Goal: Task Accomplishment & Management: Use online tool/utility

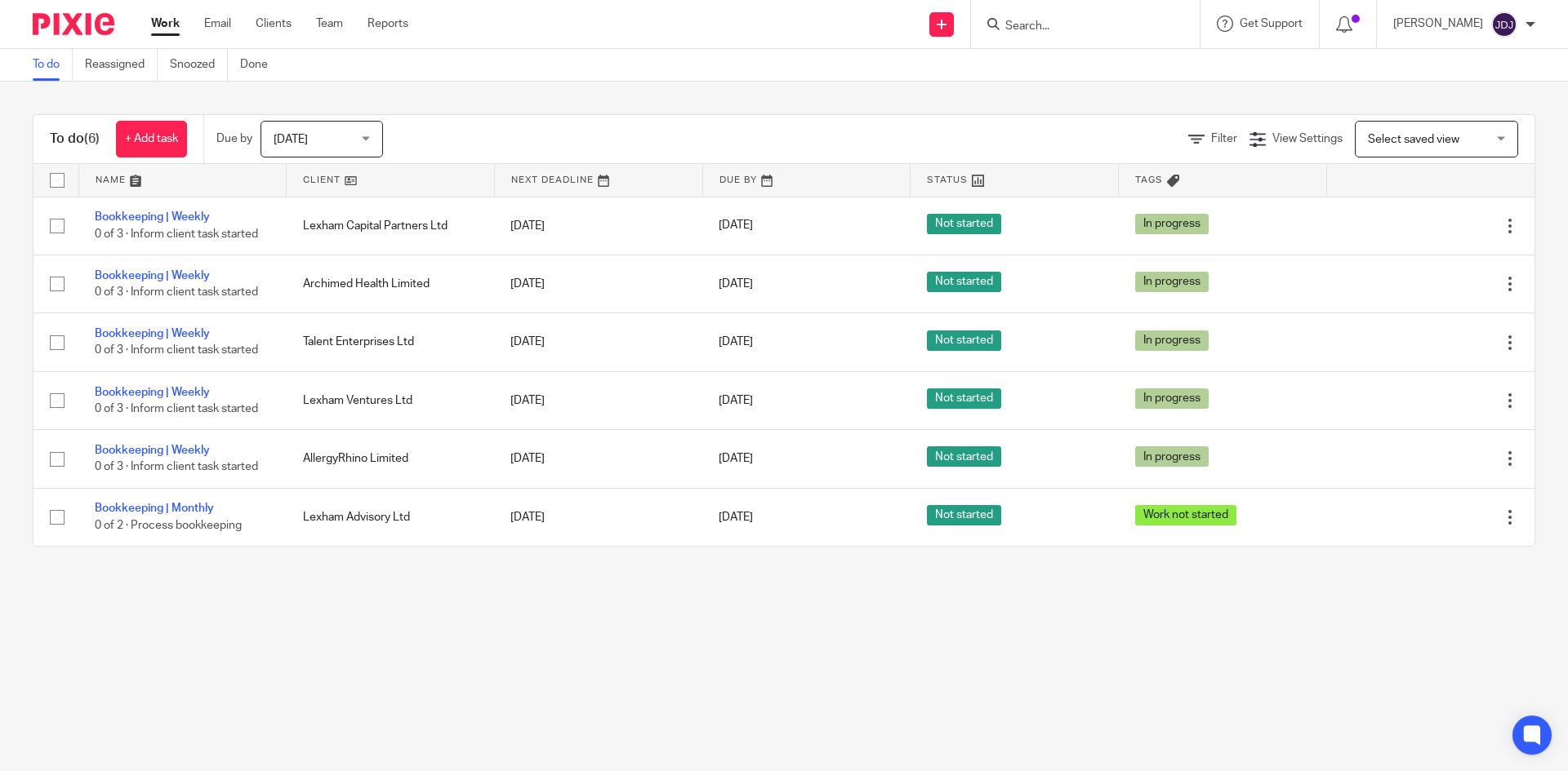
click at [332, 181] on link at bounding box center [391, 181] width 207 height 33
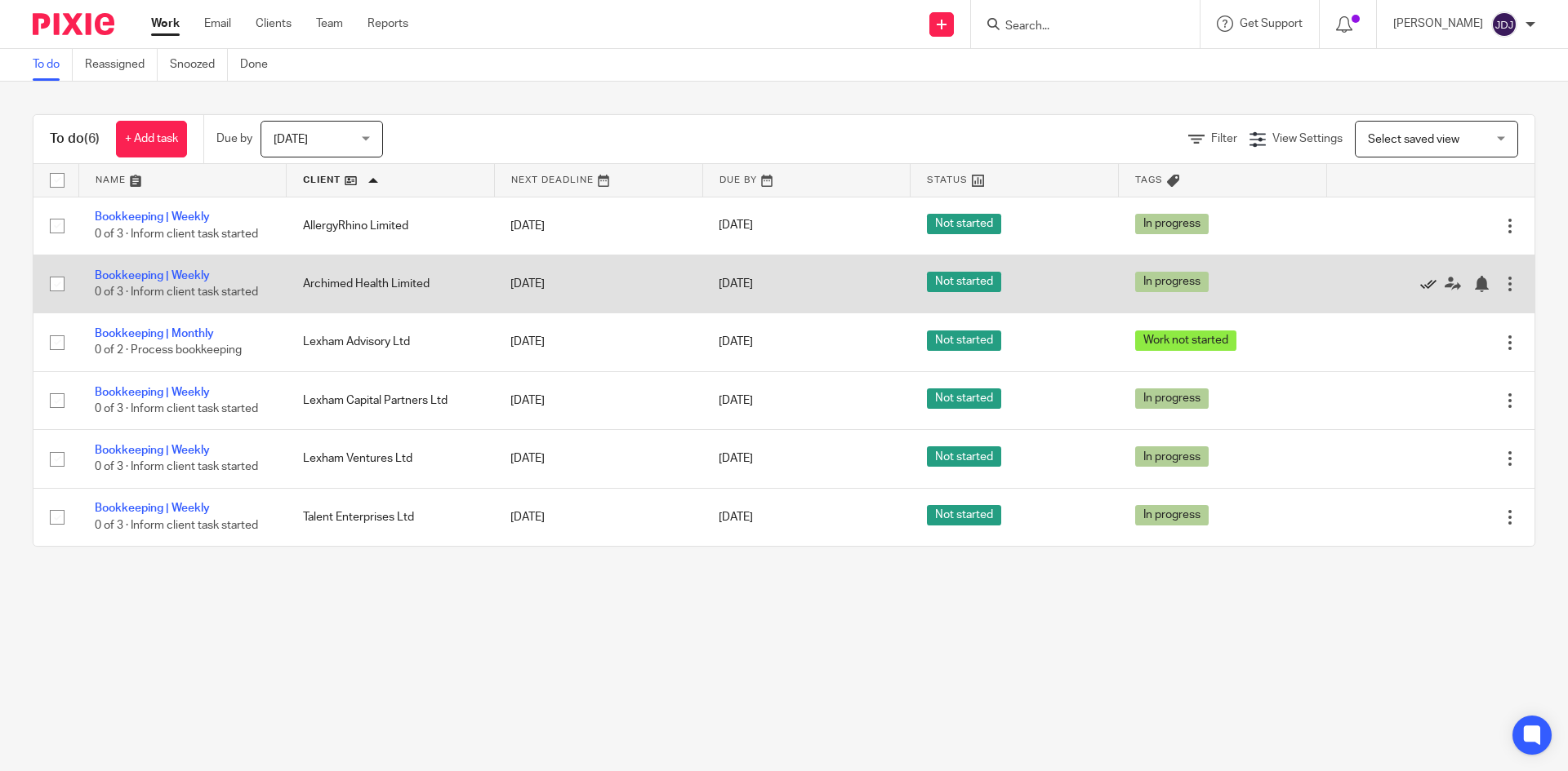
click at [1419, 281] on icon at bounding box center [1428, 284] width 17 height 17
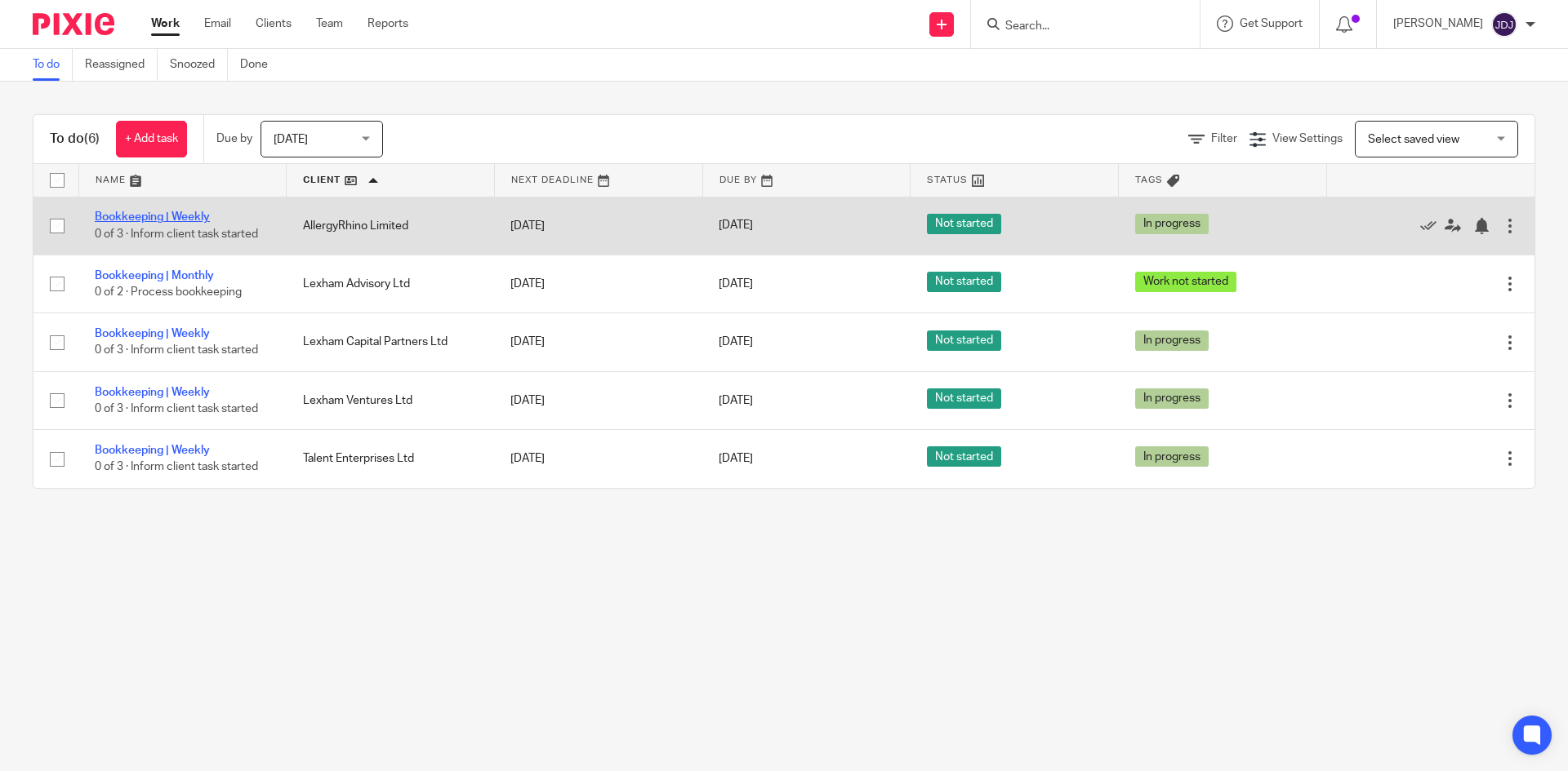
click at [162, 215] on link "Bookkeeping | Weekly" at bounding box center [152, 217] width 116 height 11
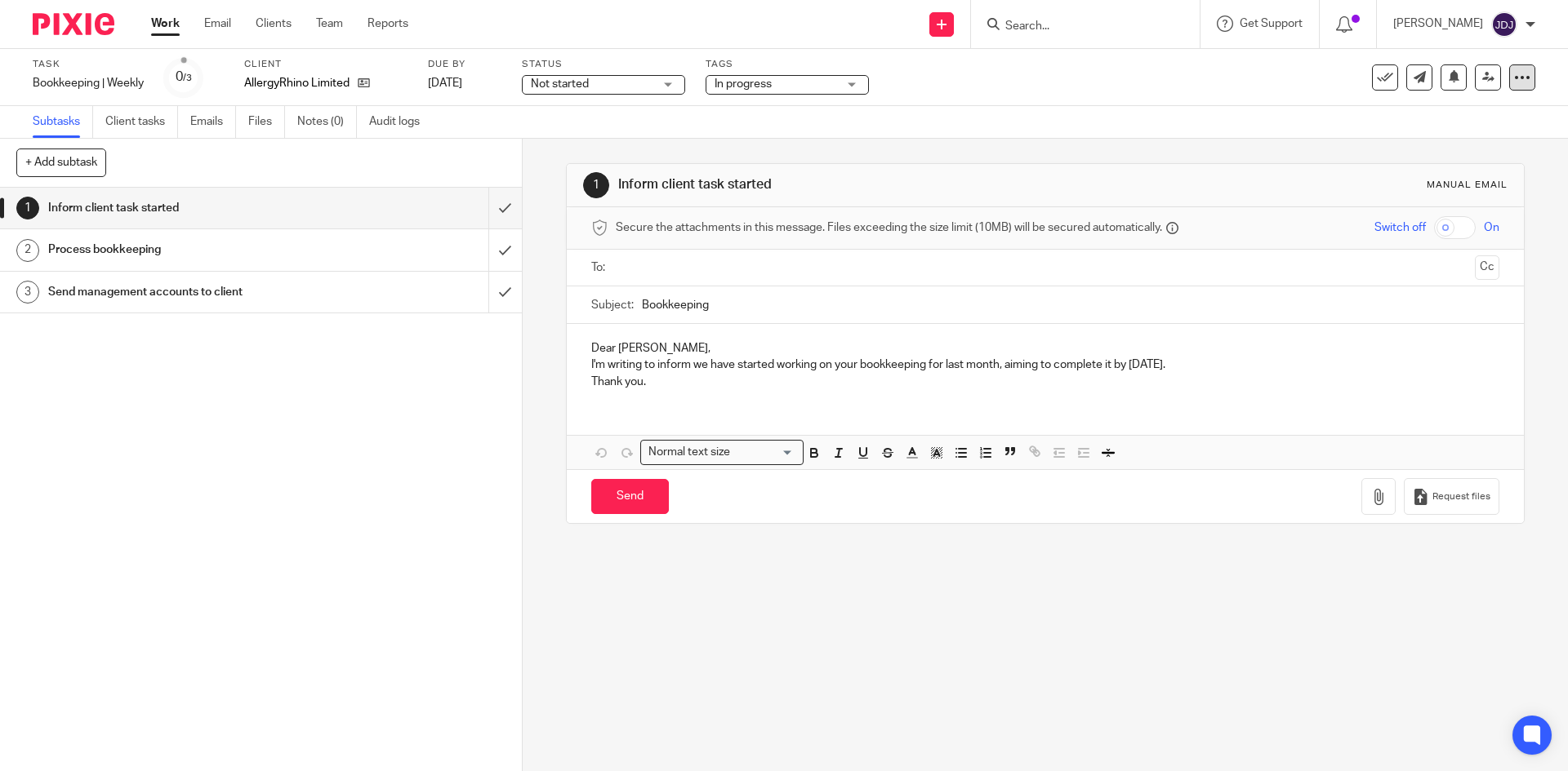
click at [1514, 73] on icon at bounding box center [1522, 78] width 17 height 17
click at [1430, 164] on link "Copy task" at bounding box center [1430, 166] width 50 height 11
click at [381, 85] on div "AllergyRhino Limited AllergyRhino Limited" at bounding box center [315, 84] width 143 height 19
type input "big"
click at [312, 194] on span "Big Sky Games Limited" at bounding box center [315, 191] width 116 height 11
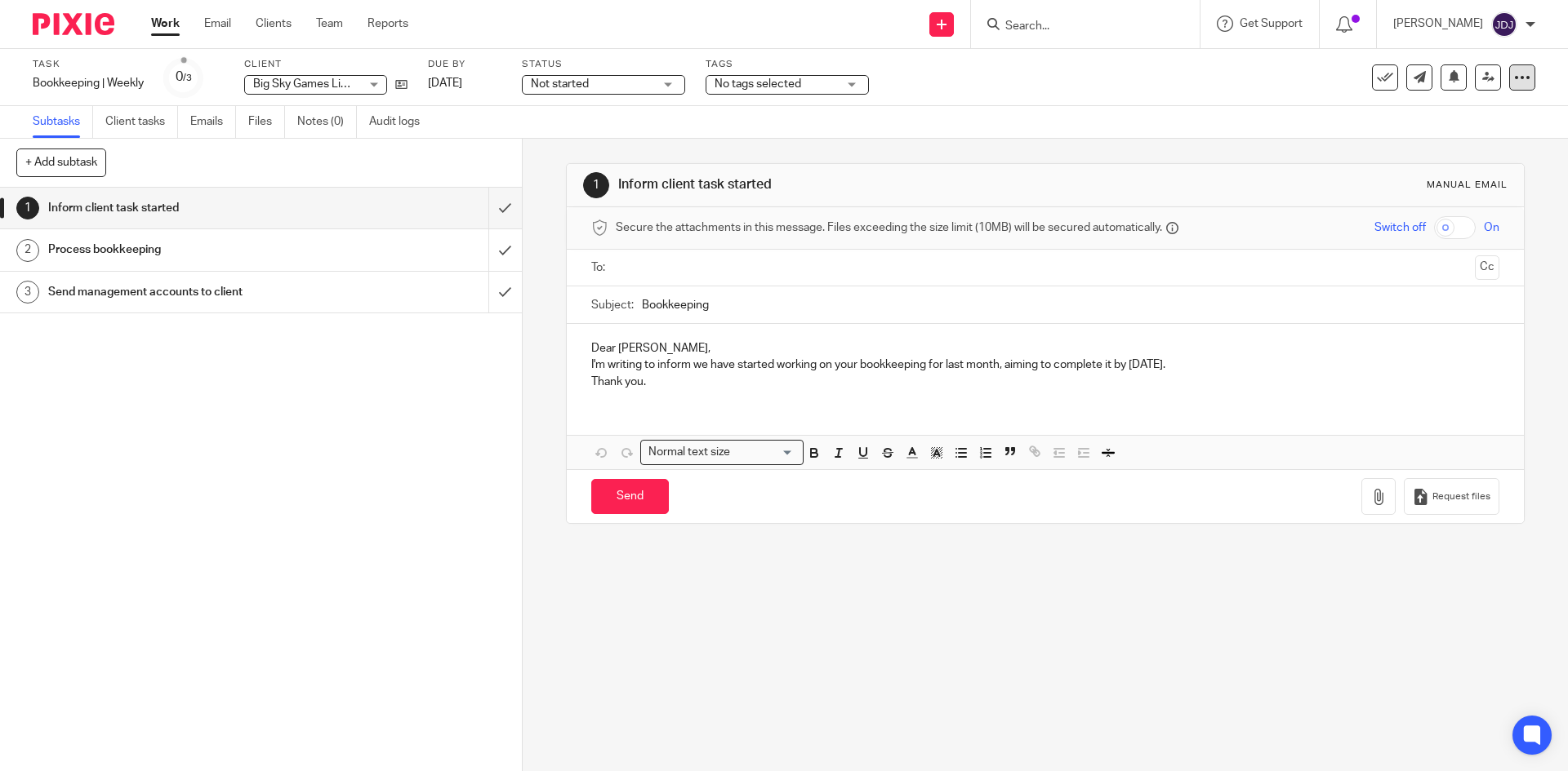
click at [1514, 79] on icon at bounding box center [1522, 78] width 17 height 17
click at [348, 405] on div "1 Inform client task started 2 Process bookkeeping 3 Send management accounts t…" at bounding box center [260, 479] width 522 height 584
click at [166, 23] on link "Work" at bounding box center [165, 24] width 28 height 17
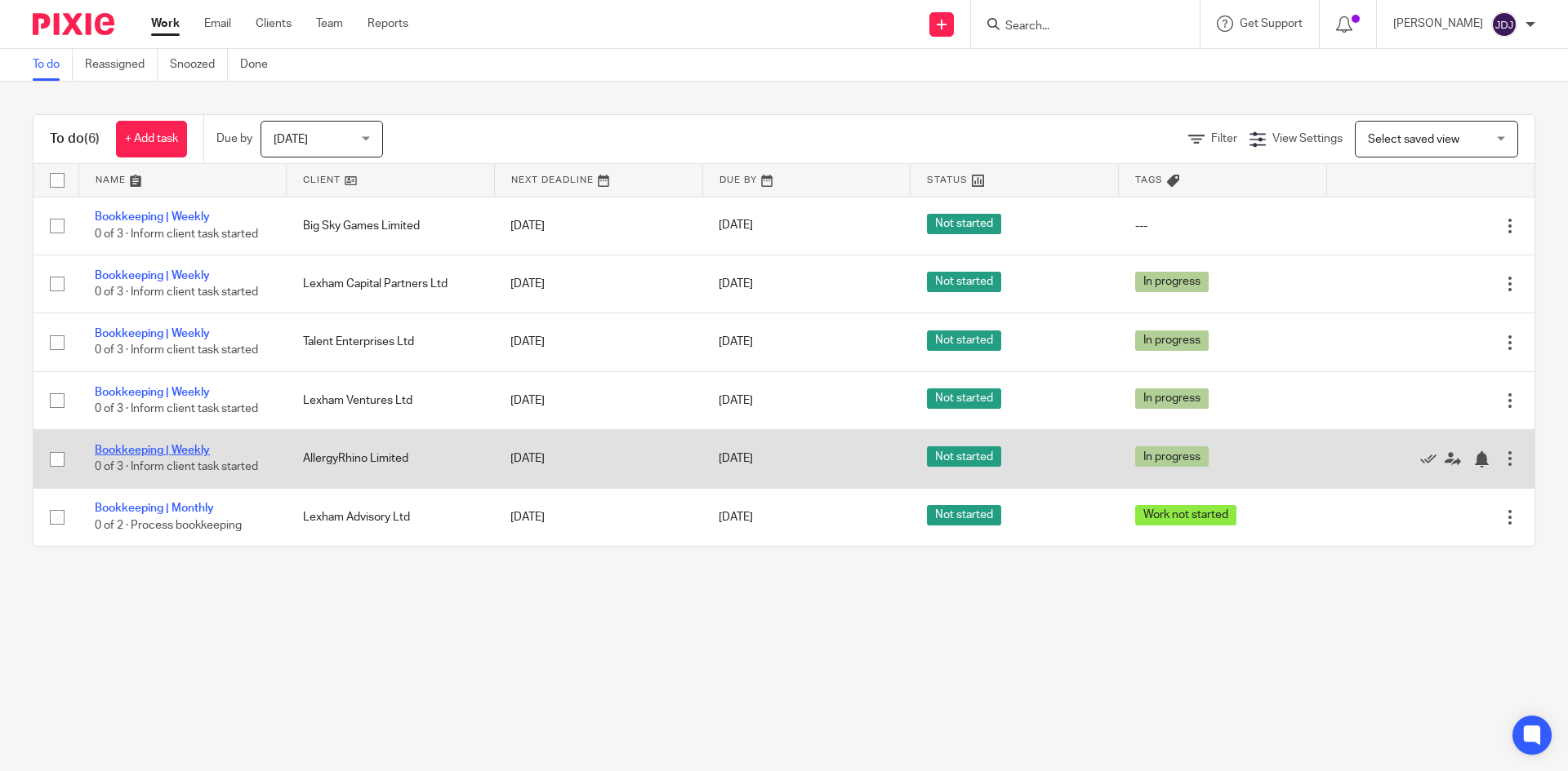
click at [179, 448] on link "Bookkeeping | Weekly" at bounding box center [152, 450] width 116 height 11
